Goal: Information Seeking & Learning: Learn about a topic

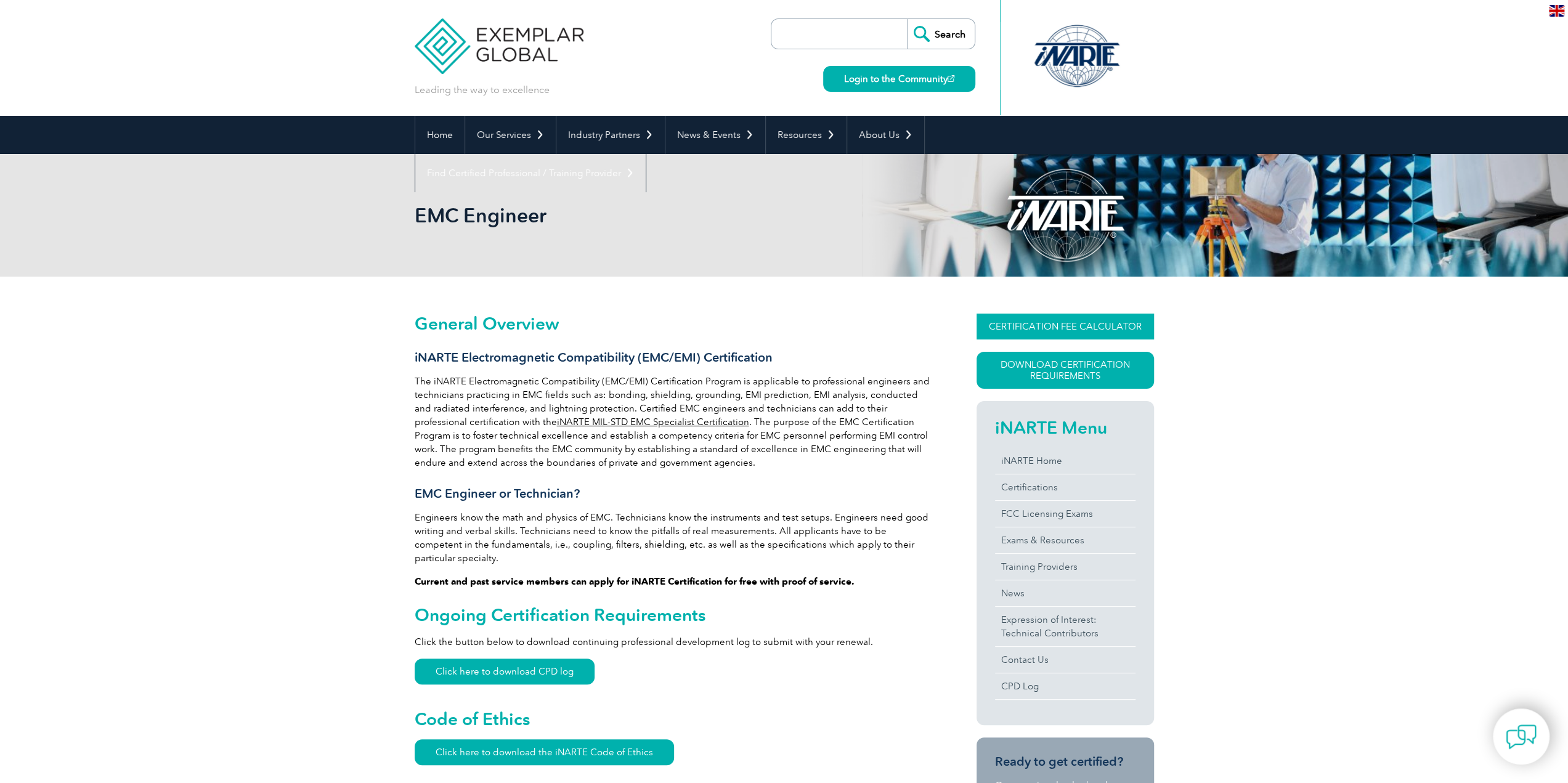
click at [1042, 331] on link "CERTIFICATION FEE CALCULATOR" at bounding box center [1065, 326] width 178 height 26
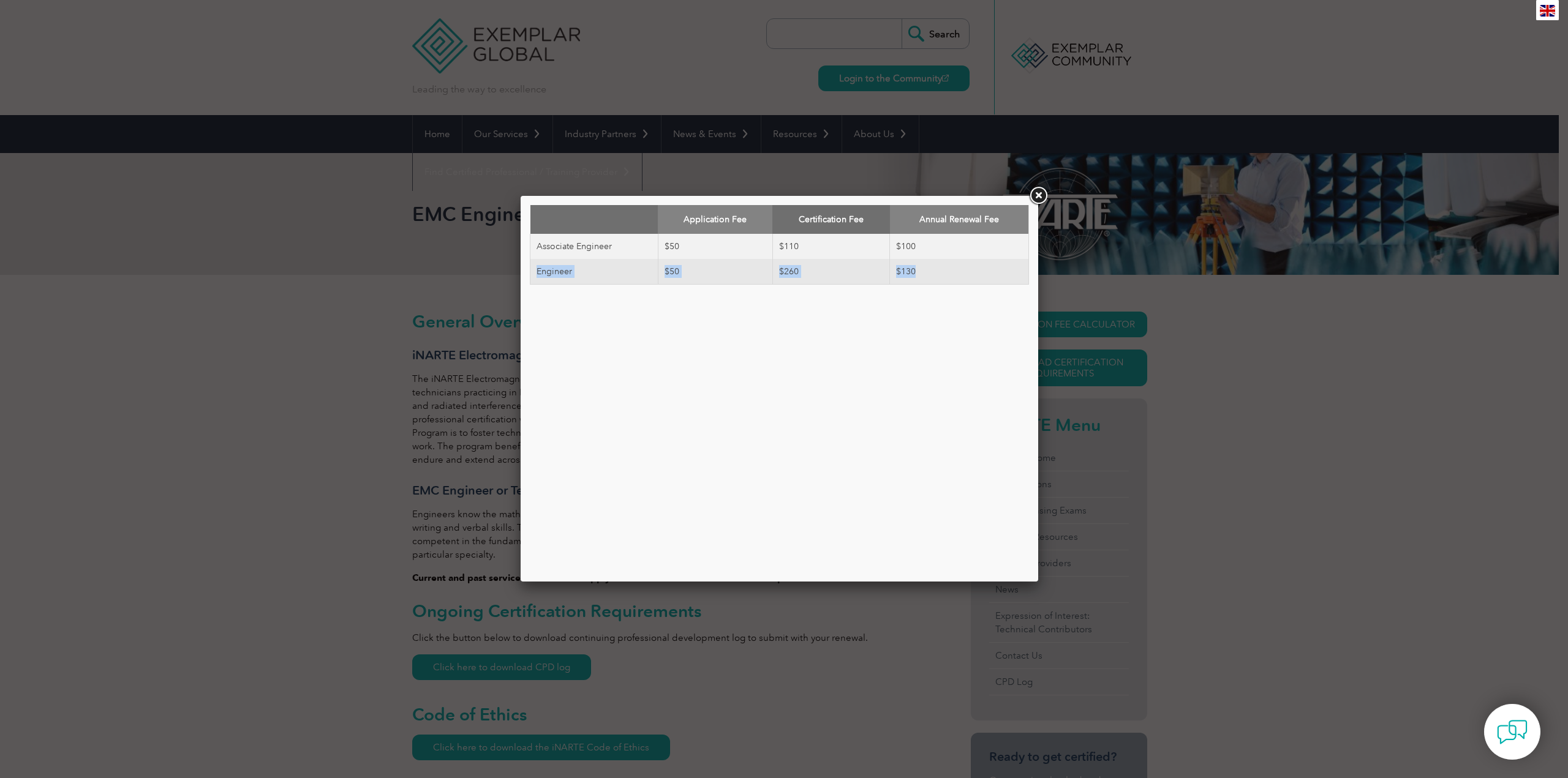
drag, startPoint x: 532, startPoint y: 275, endPoint x: 958, endPoint y: 275, distance: 426.0
click at [958, 275] on tr "Engineer $50 $260 $130" at bounding box center [779, 271] width 498 height 26
click at [958, 275] on td "$130" at bounding box center [959, 271] width 139 height 26
drag, startPoint x: 774, startPoint y: 270, endPoint x: 803, endPoint y: 273, distance: 29.2
click at [803, 273] on td "$260" at bounding box center [831, 271] width 117 height 26
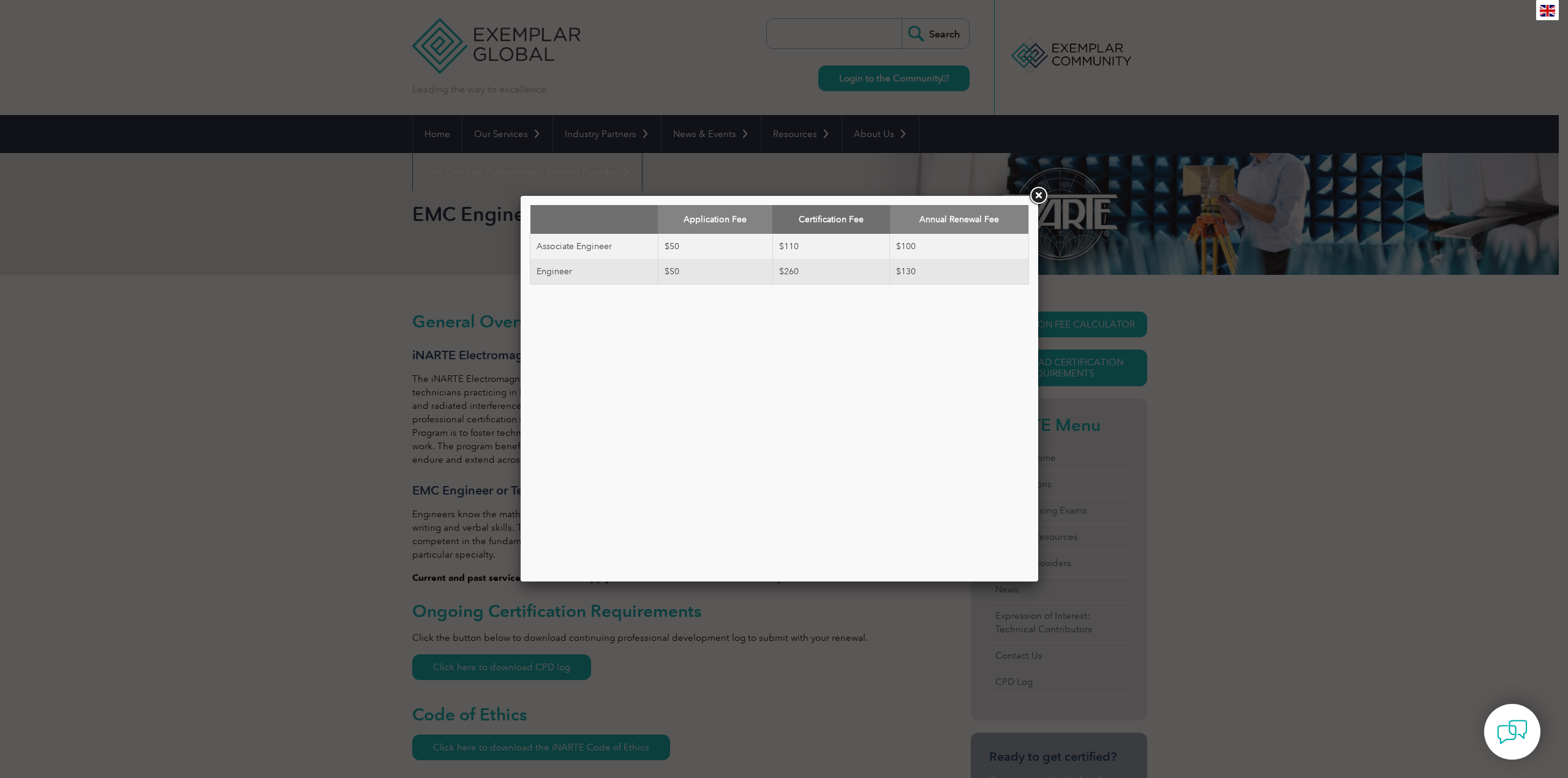
click at [882, 326] on div "Application Fee Certification Fee Annual Renewal Fee Associate Engineer $50 $11…" at bounding box center [780, 389] width 499 height 368
click at [1033, 200] on link at bounding box center [1038, 196] width 22 height 22
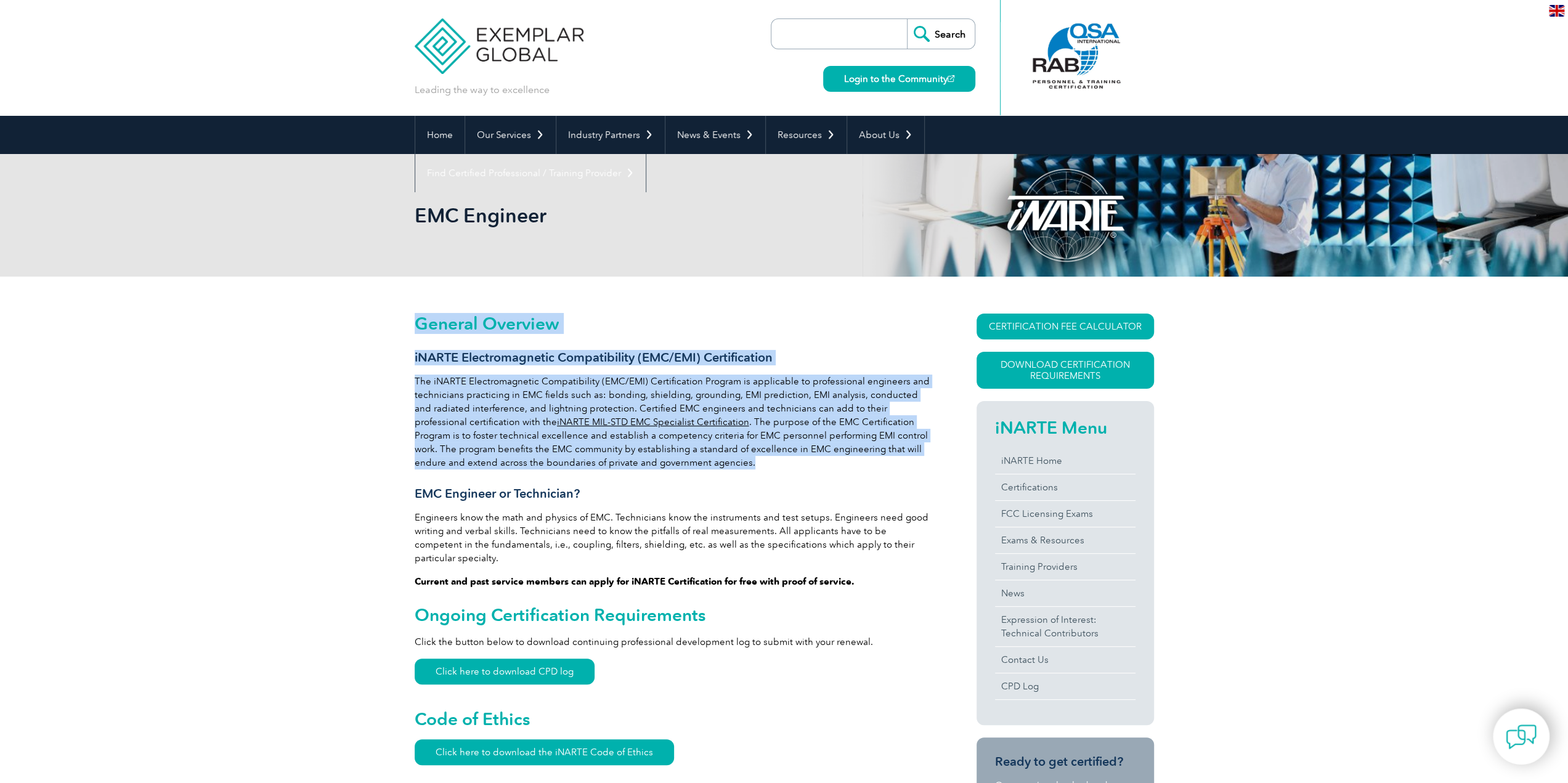
drag, startPoint x: 403, startPoint y: 360, endPoint x: 752, endPoint y: 468, distance: 365.3
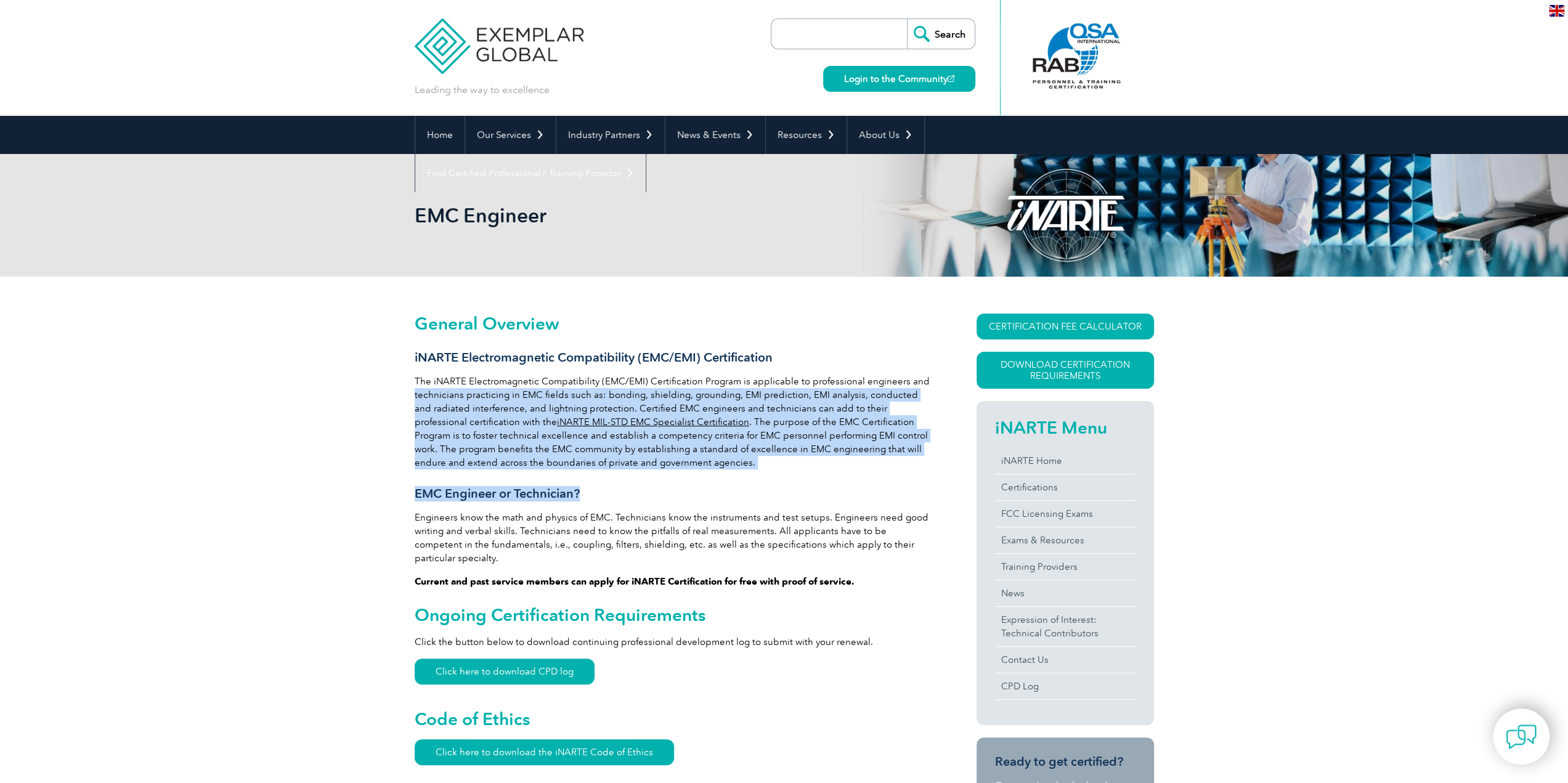
drag, startPoint x: 705, startPoint y: 476, endPoint x: 415, endPoint y: 392, distance: 301.9
click at [415, 391] on p "The iNARTE Electromagnetic Compatibility (EMC/EMI) Certification Program is app…" at bounding box center [673, 422] width 518 height 95
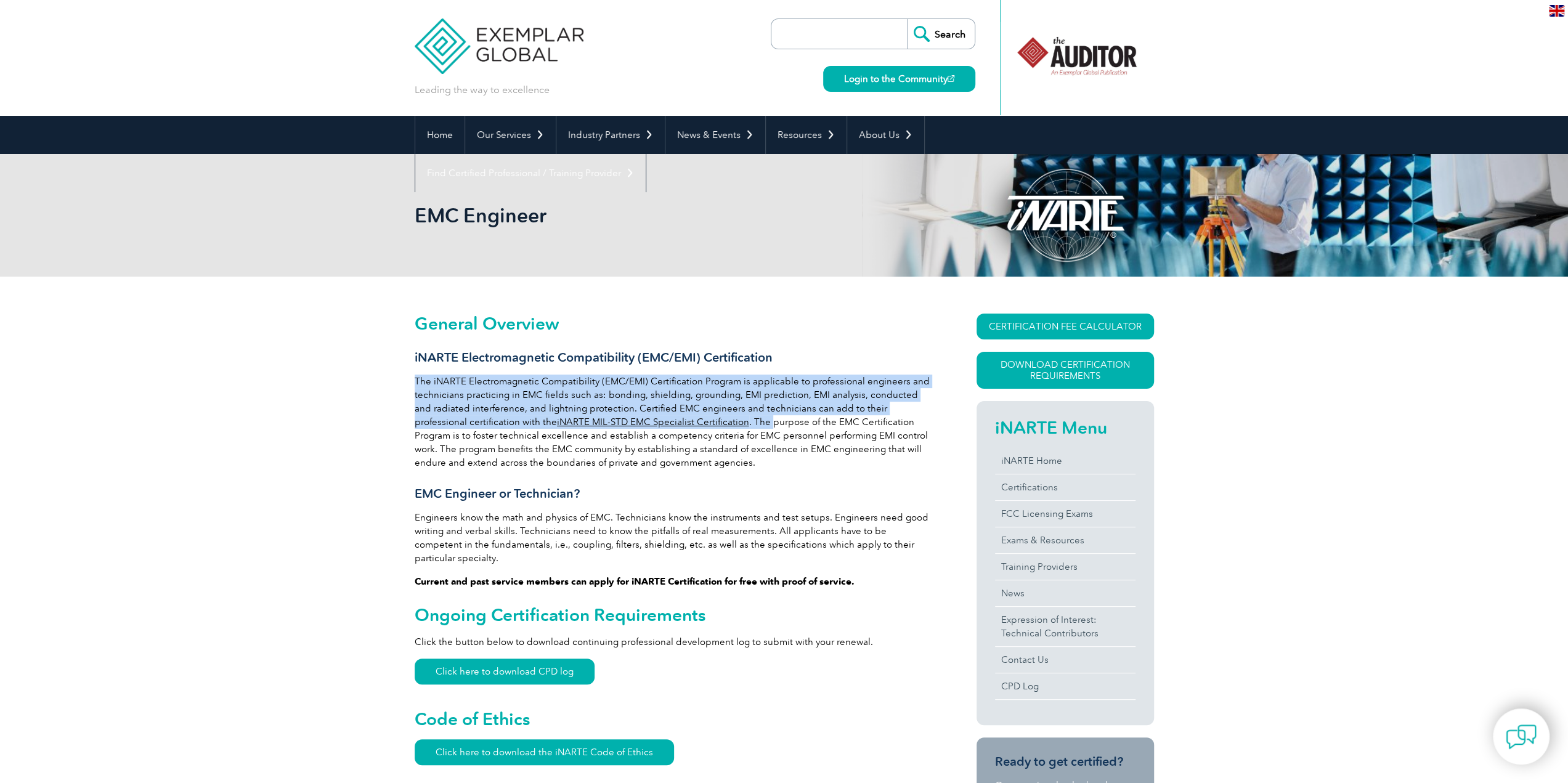
drag, startPoint x: 417, startPoint y: 382, endPoint x: 717, endPoint y: 418, distance: 302.2
click at [717, 418] on p "The iNARTE Electromagnetic Compatibility (EMC/EMI) Certification Program is app…" at bounding box center [673, 422] width 518 height 95
click at [719, 418] on p "The iNARTE Electromagnetic Compatibility (EMC/EMI) Certification Program is app…" at bounding box center [673, 422] width 518 height 95
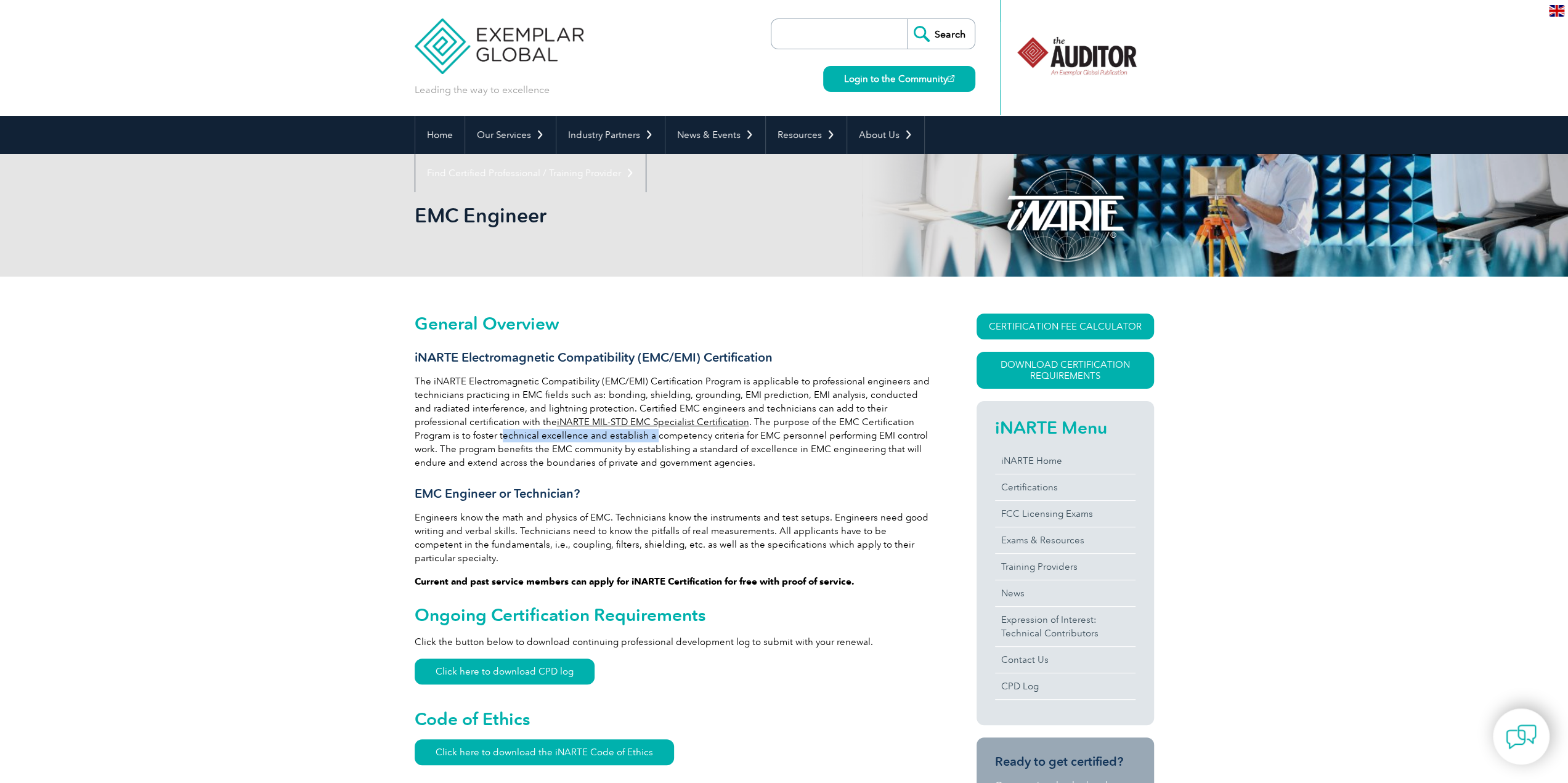
drag, startPoint x: 444, startPoint y: 436, endPoint x: 644, endPoint y: 451, distance: 200.6
click at [638, 449] on p "The iNARTE Electromagnetic Compatibility (EMC/EMI) Certification Program is app…" at bounding box center [673, 422] width 518 height 95
click at [708, 461] on p "The iNARTE Electromagnetic Compatibility (EMC/EMI) Certification Program is app…" at bounding box center [673, 422] width 518 height 95
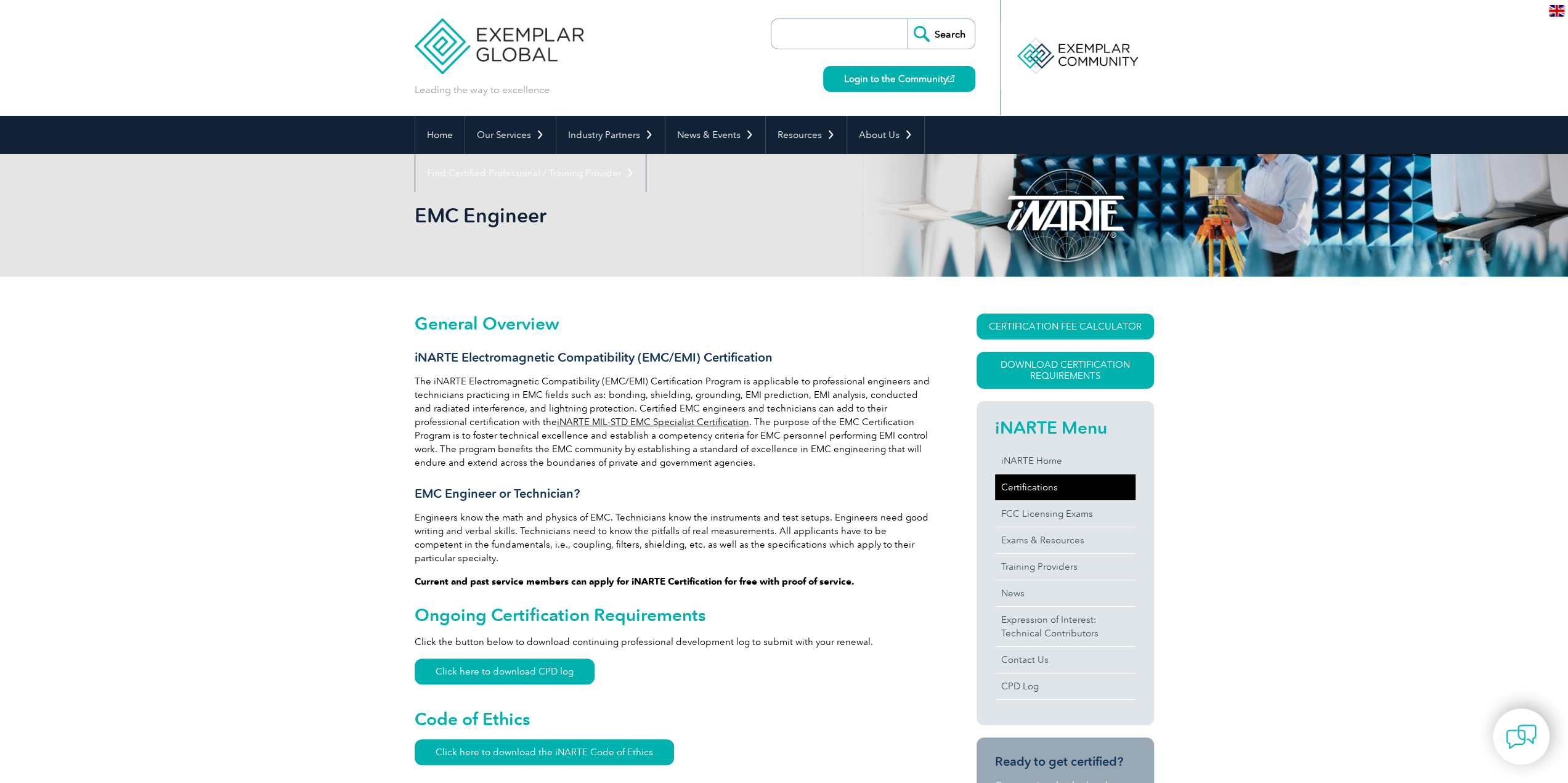
click at [1057, 476] on link "Certifications" at bounding box center [1066, 487] width 141 height 26
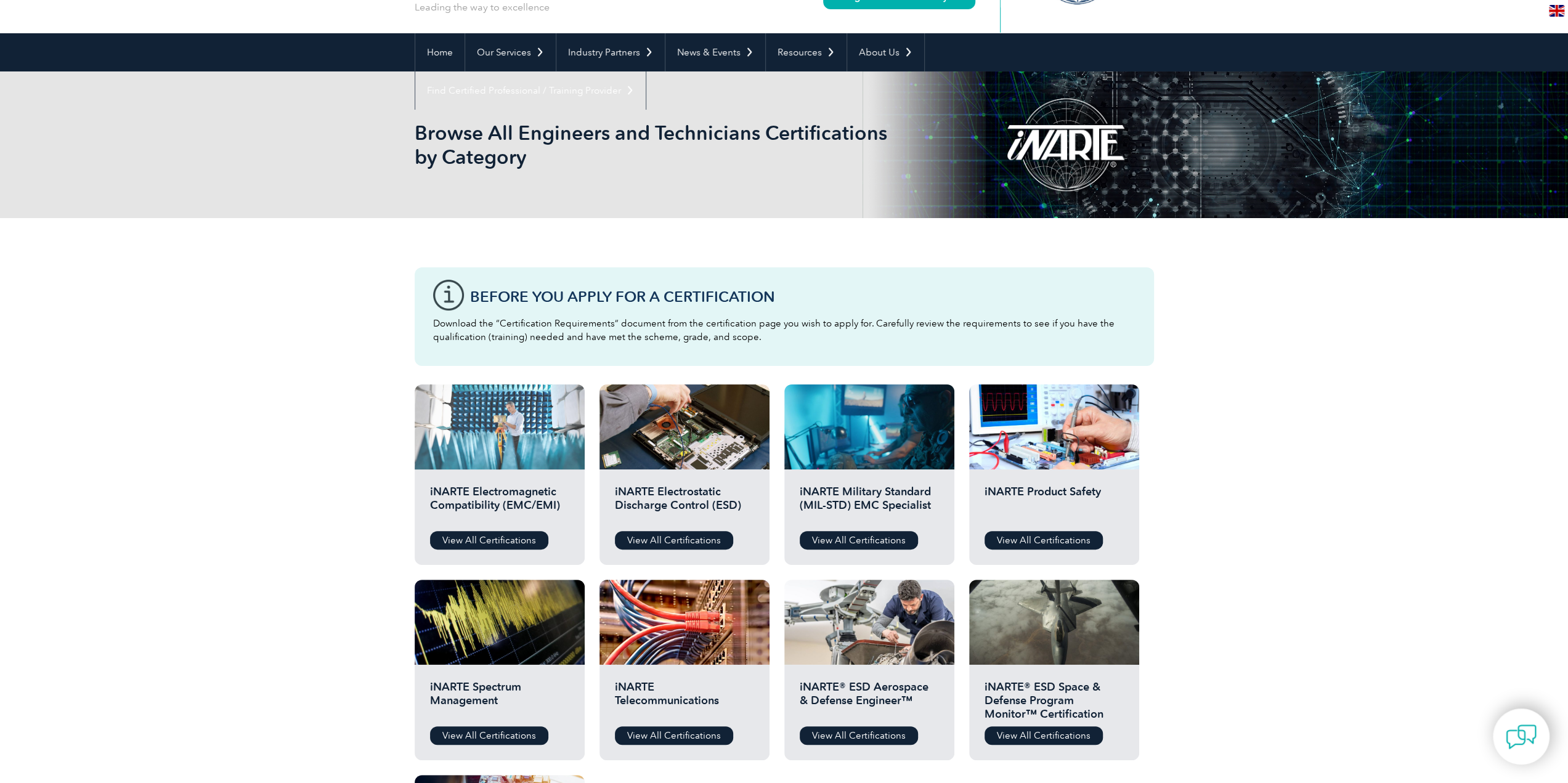
scroll to position [124, 0]
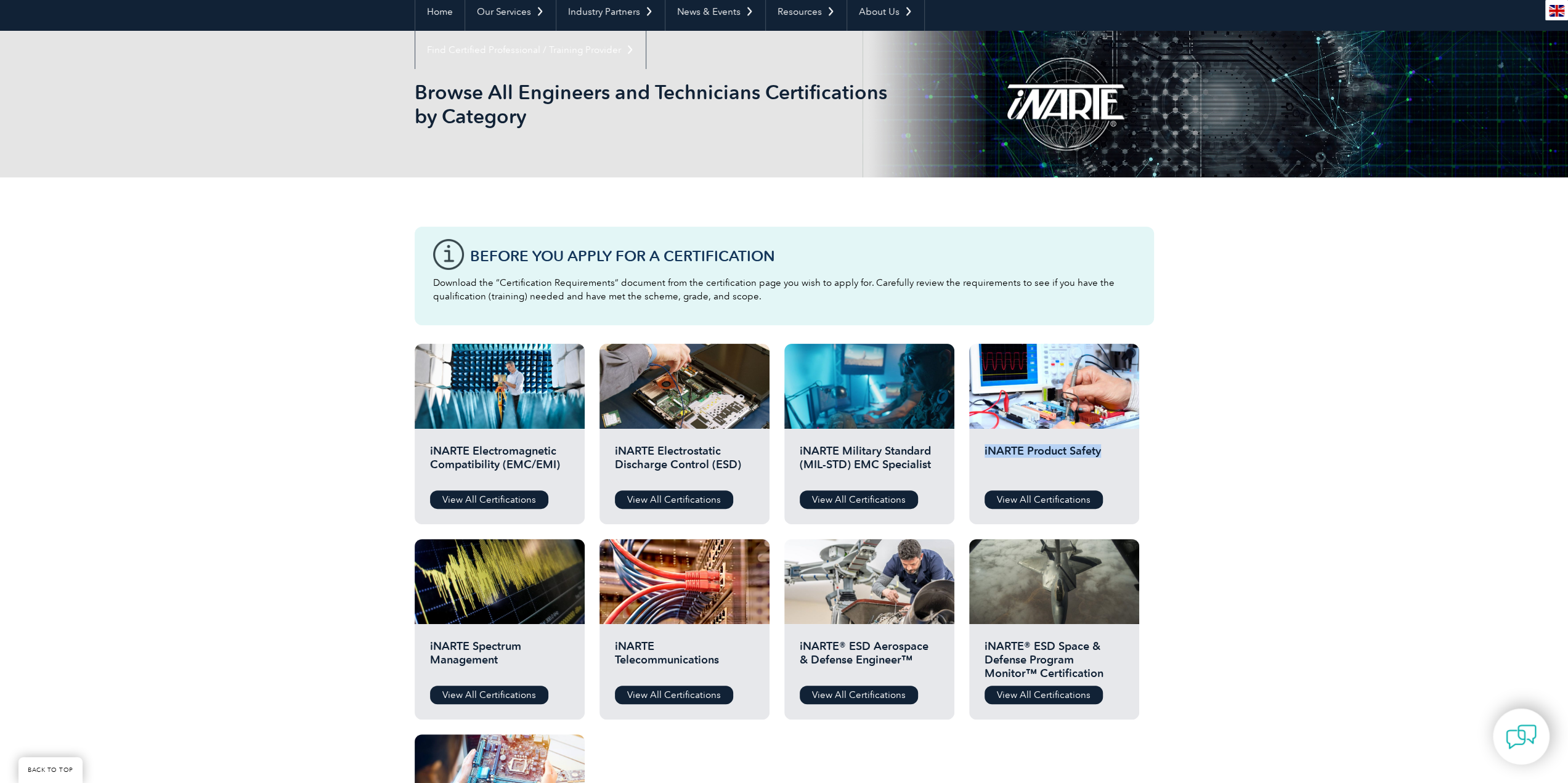
drag, startPoint x: 981, startPoint y: 454, endPoint x: 1120, endPoint y: 459, distance: 139.1
click at [1118, 459] on div "iNARTE Product Safety View All Certifications" at bounding box center [1053, 476] width 170 height 95
click at [1121, 459] on h2 "iNARTE Product Safety" at bounding box center [1054, 462] width 139 height 37
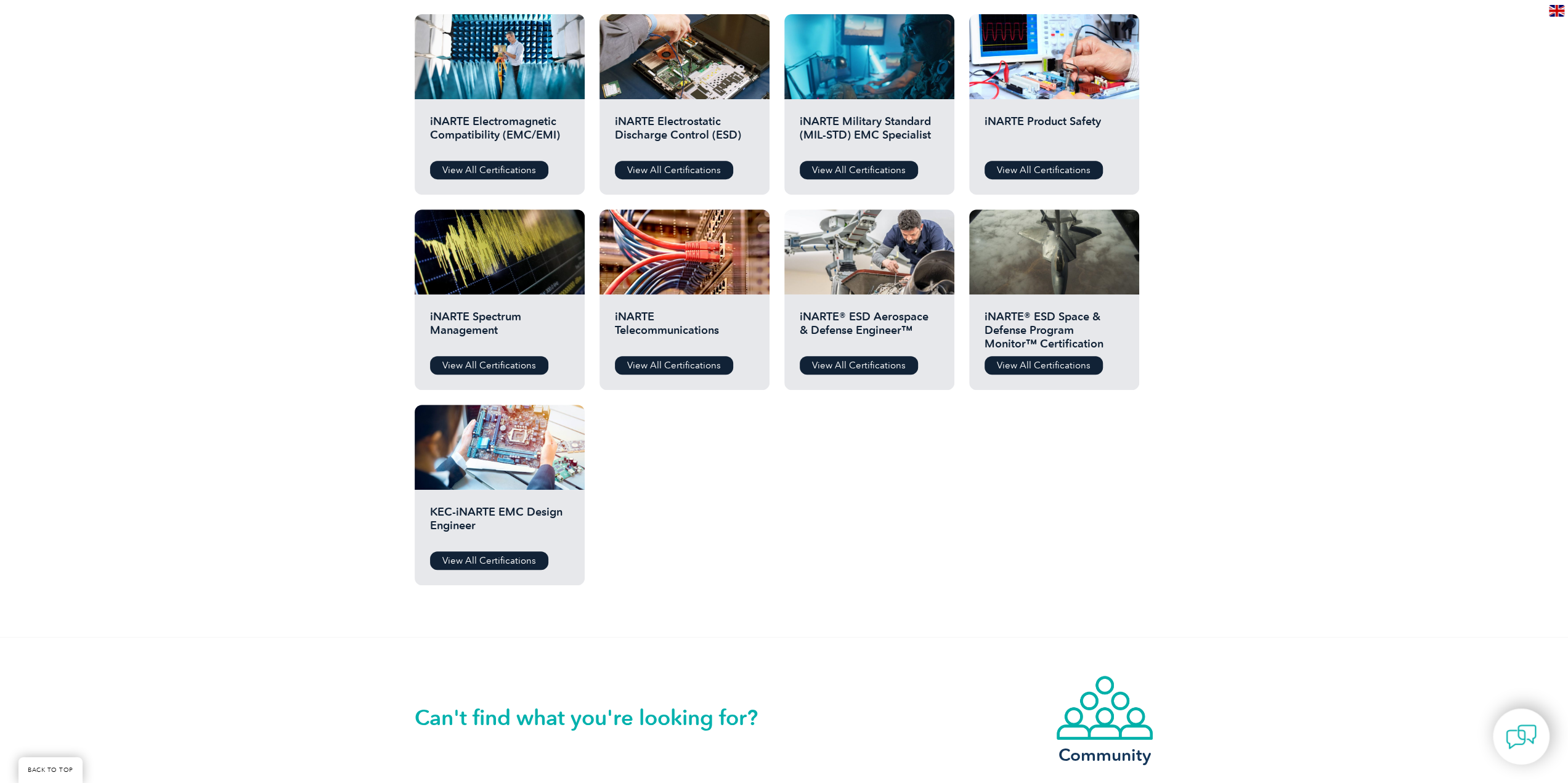
scroll to position [555, 0]
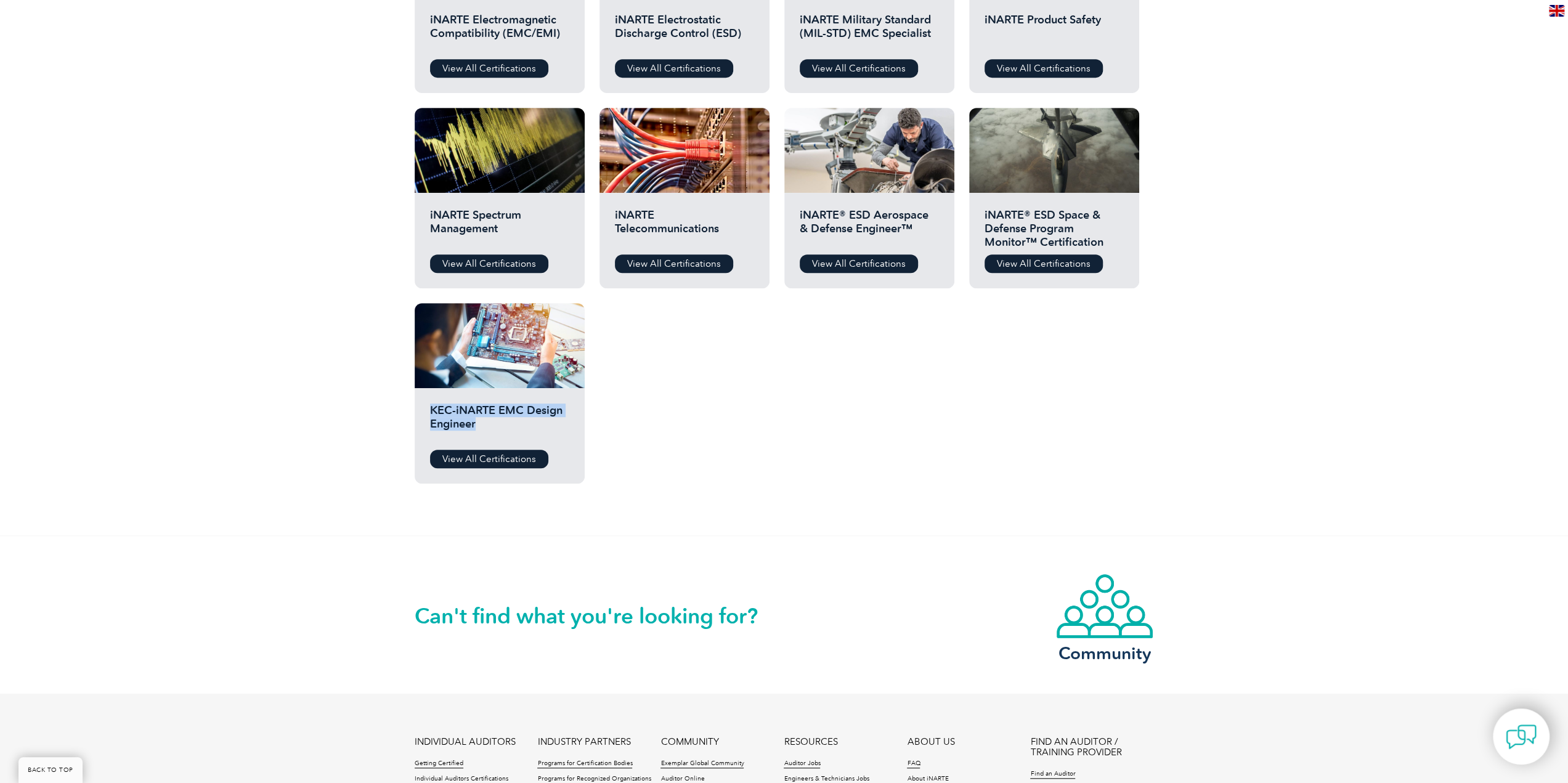
drag, startPoint x: 423, startPoint y: 411, endPoint x: 522, endPoint y: 440, distance: 103.2
click at [518, 440] on div "KEC-iNARTE EMC Design Engineer View All Certifications" at bounding box center [499, 436] width 170 height 95
click at [526, 440] on h2 "KEC-iNARTE EMC Design Engineer" at bounding box center [500, 422] width 139 height 37
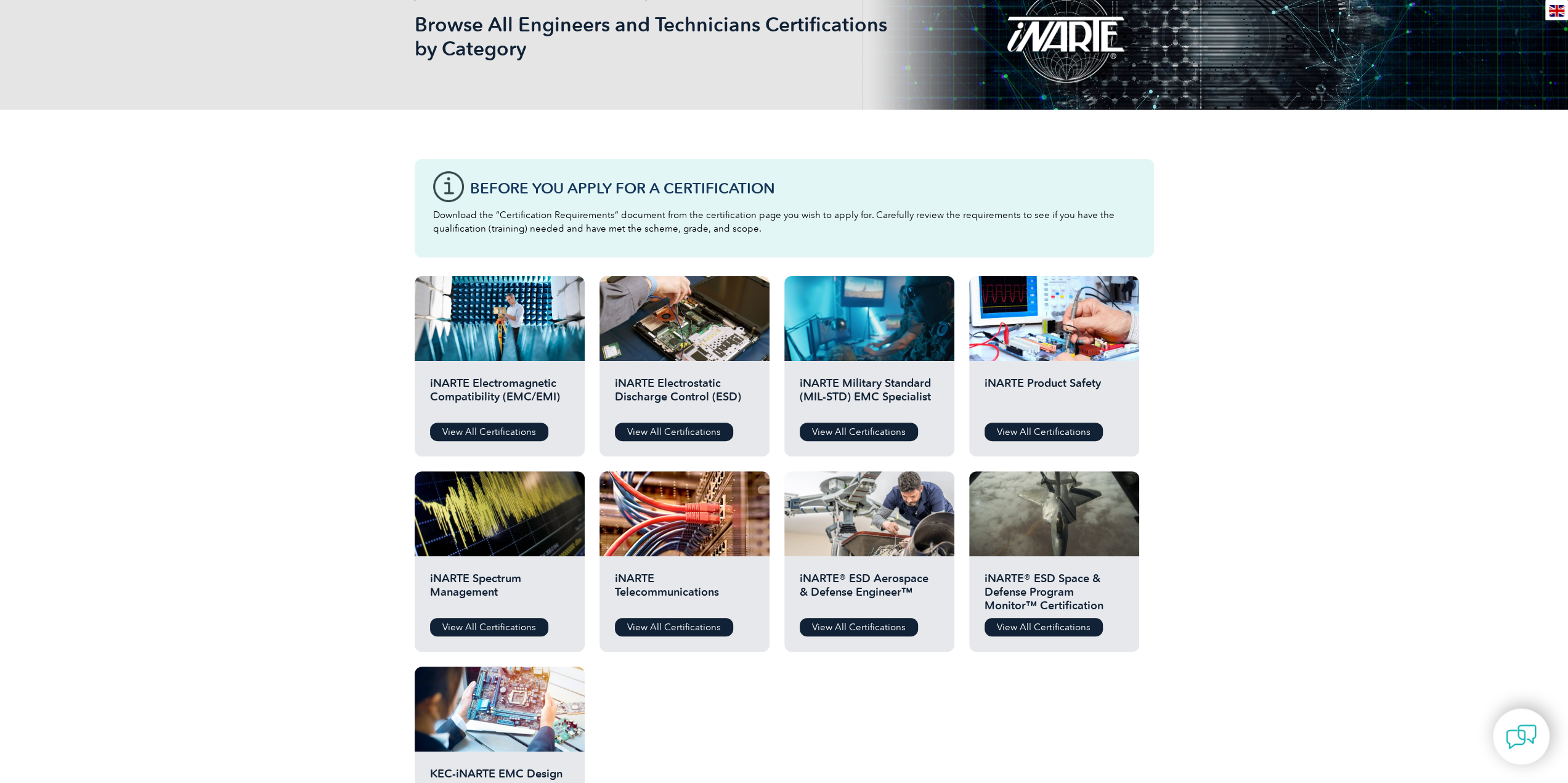
scroll to position [0, 0]
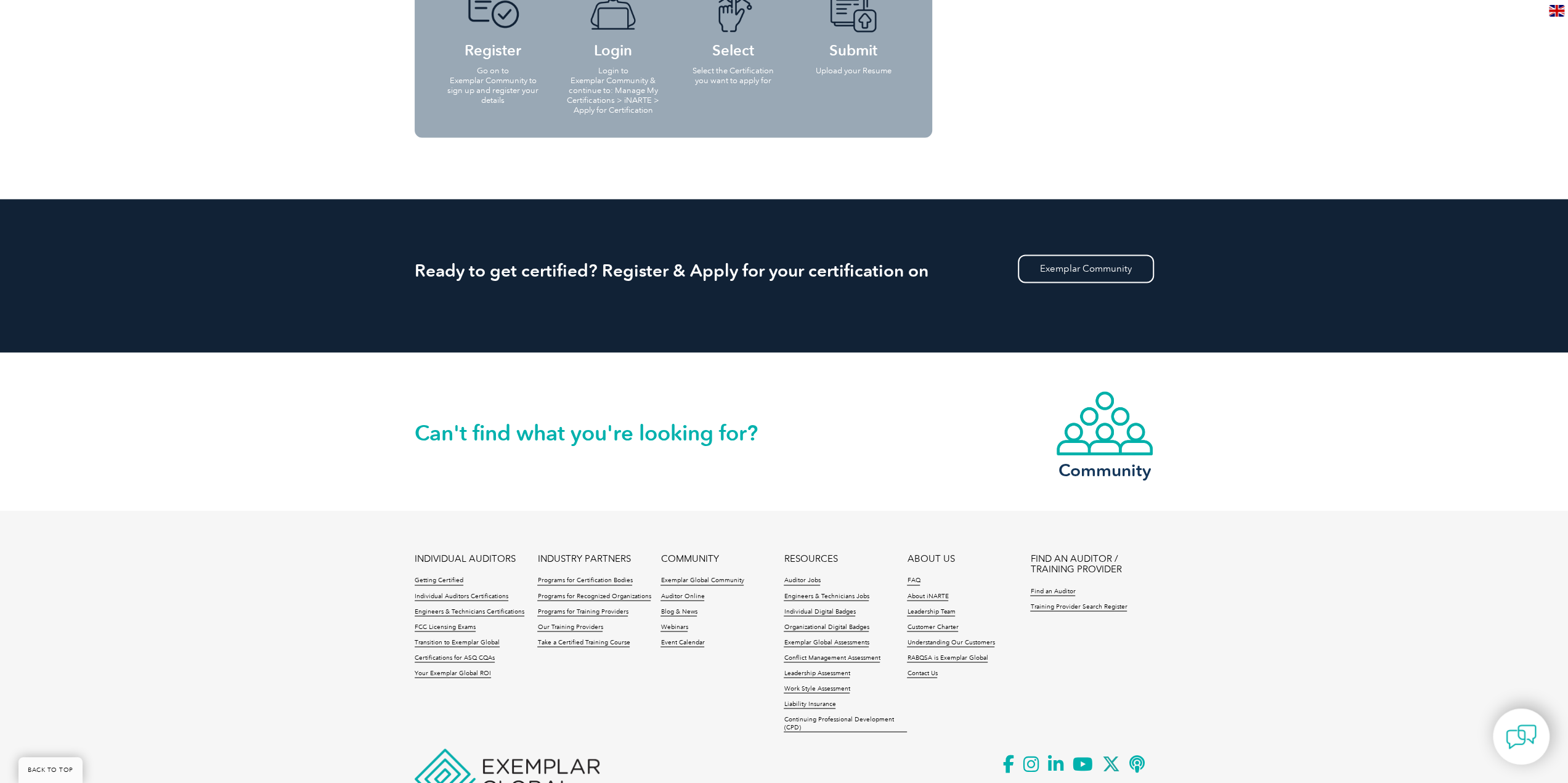
scroll to position [1786, 0]
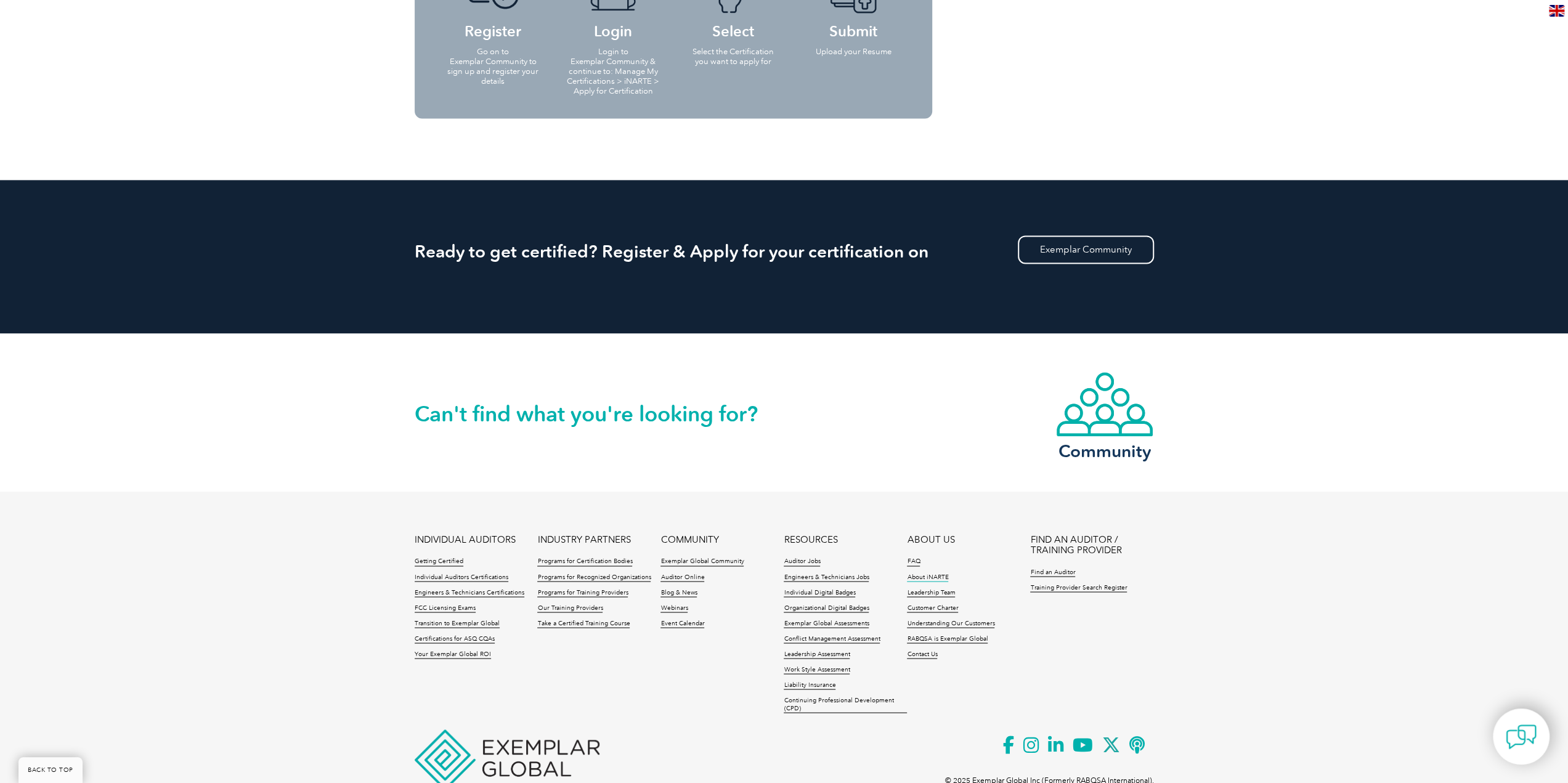
click at [924, 573] on link "About iNARTE" at bounding box center [928, 577] width 41 height 9
